Goal: Find contact information: Find contact information

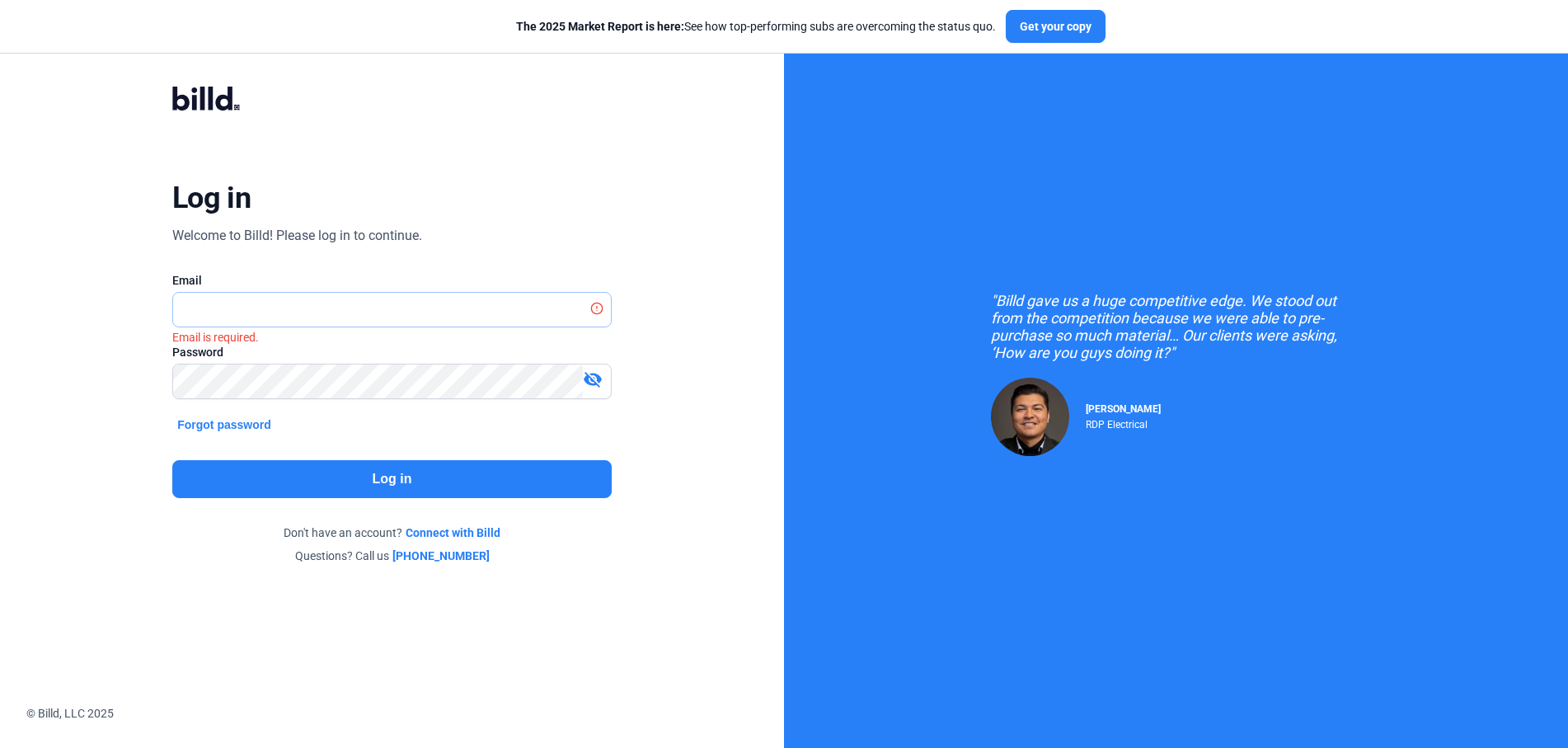
type input "[PERSON_NAME][EMAIL_ADDRESS][DOMAIN_NAME]"
click at [426, 473] on button "Log in" at bounding box center [392, 478] width 440 height 38
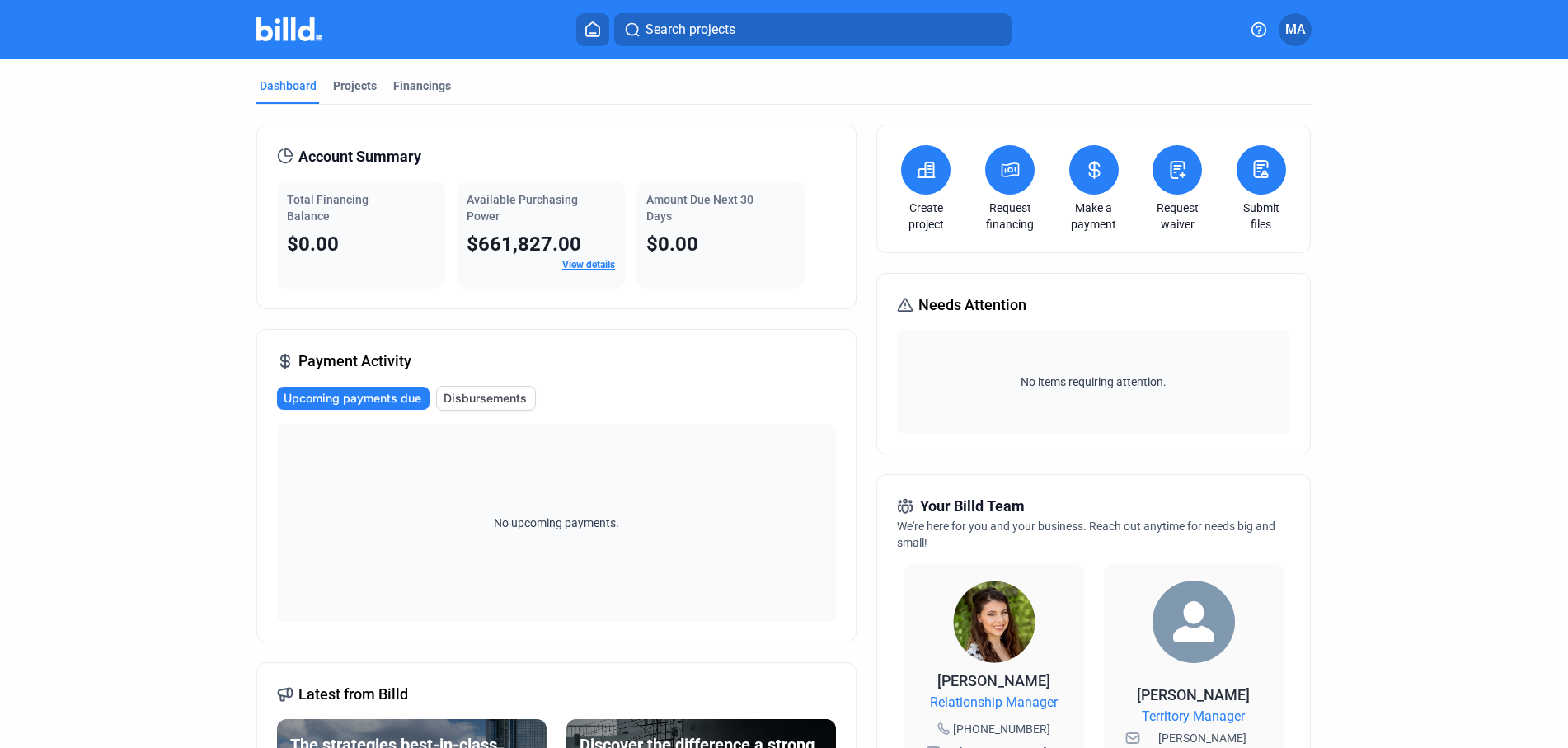
drag, startPoint x: 1051, startPoint y: 675, endPoint x: 927, endPoint y: 678, distance: 124.0
click at [927, 678] on div "[PERSON_NAME] Relationship Manager [PHONE_NUMBER] [PERSON_NAME][EMAIL_ADDRESS][…" at bounding box center [994, 733] width 146 height 127
copy span "[PERSON_NAME]"
